Goal: Transaction & Acquisition: Purchase product/service

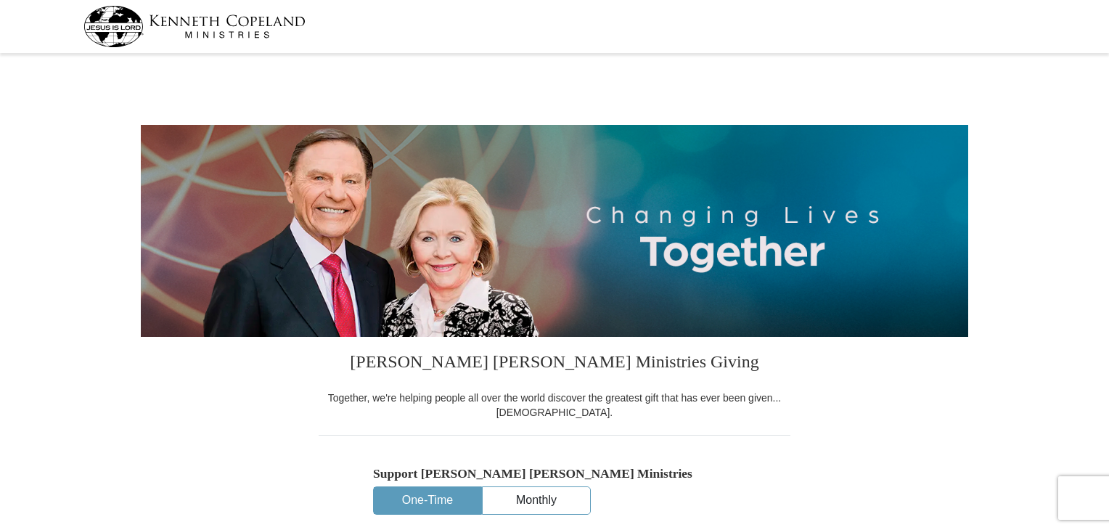
select select "MI"
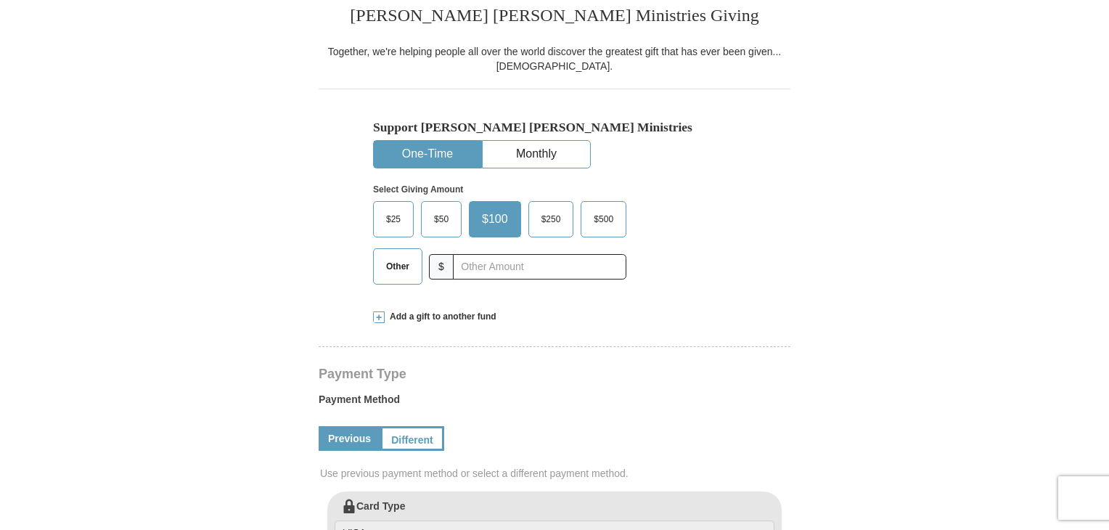
scroll to position [348, 0]
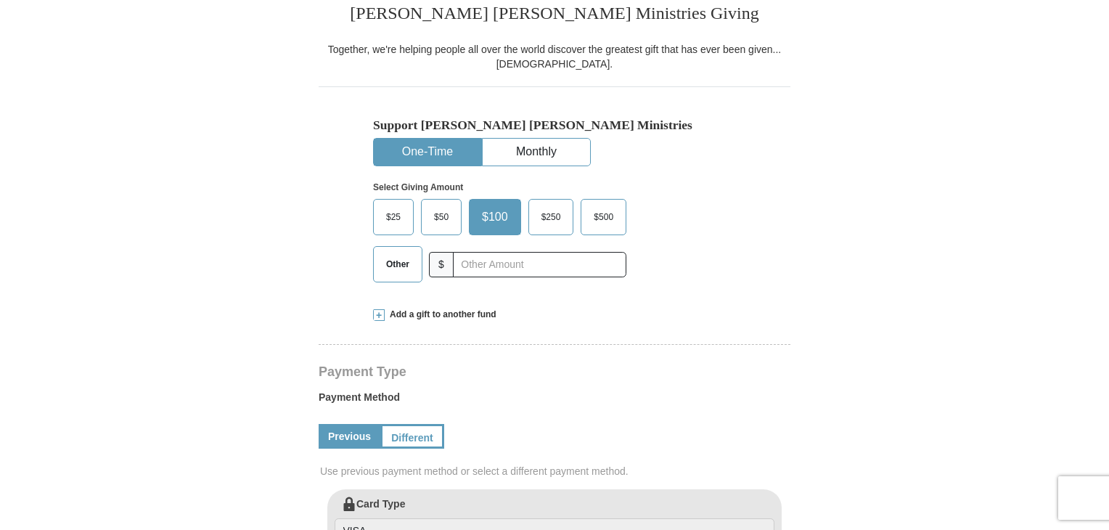
click at [460, 314] on span "Add a gift to another fund" at bounding box center [441, 314] width 112 height 12
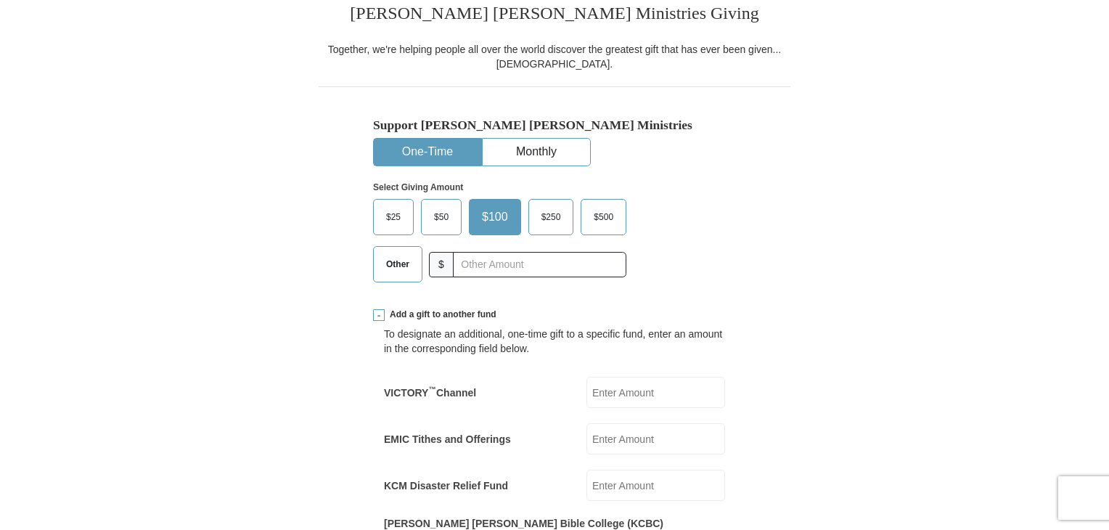
click at [609, 491] on input "KCM Disaster Relief Fund" at bounding box center [655, 484] width 139 height 31
type input "50.00"
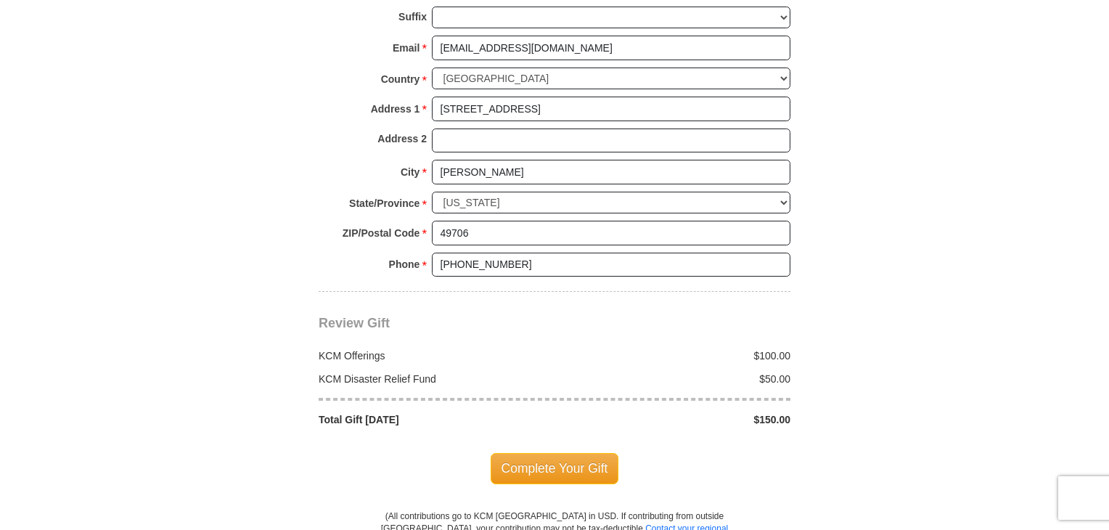
scroll to position [1451, 0]
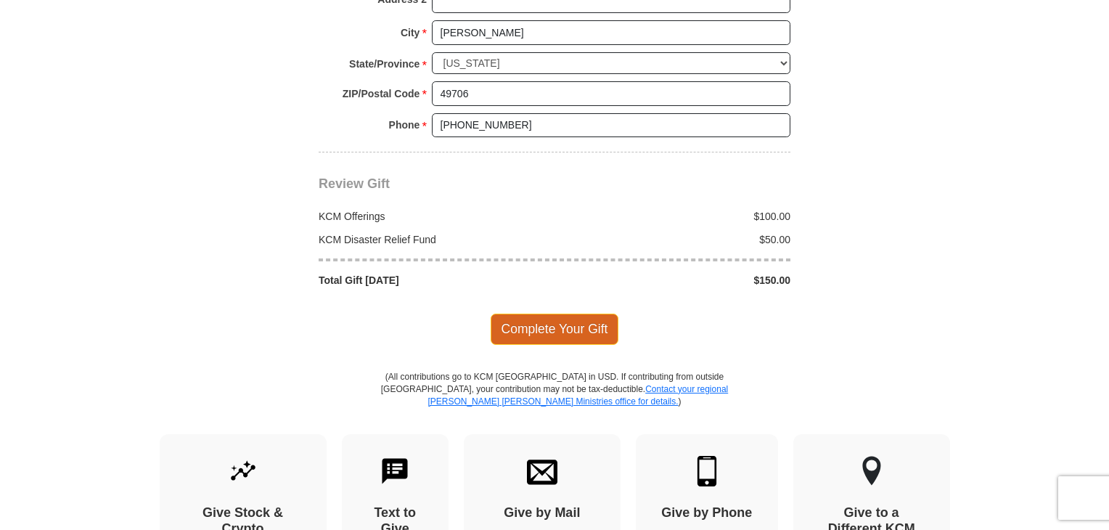
click at [570, 314] on span "Complete Your Gift" at bounding box center [555, 328] width 128 height 30
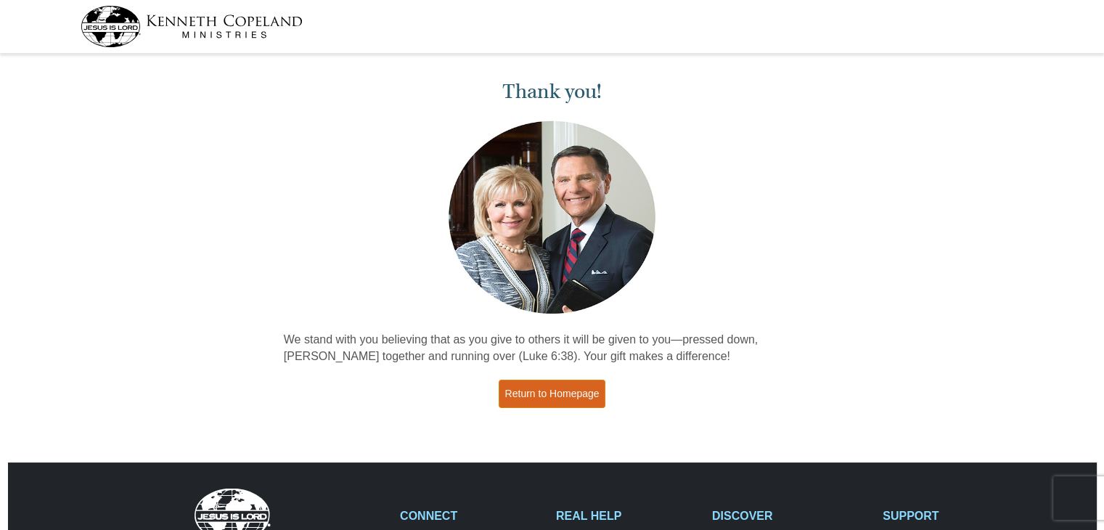
click at [532, 396] on link "Return to Homepage" at bounding box center [552, 394] width 107 height 28
